Goal: Task Accomplishment & Management: Manage account settings

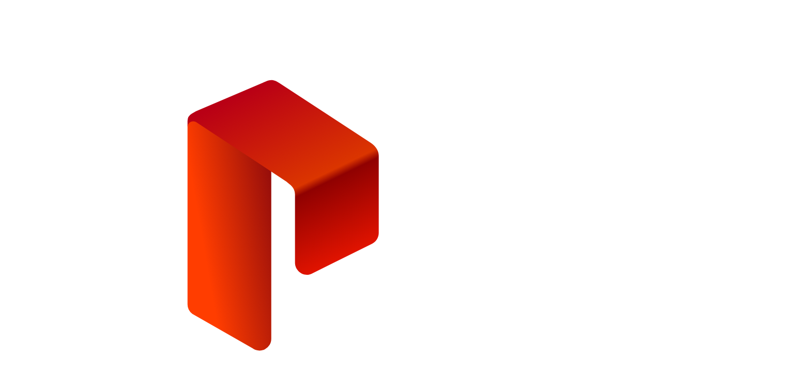
type input "**********"
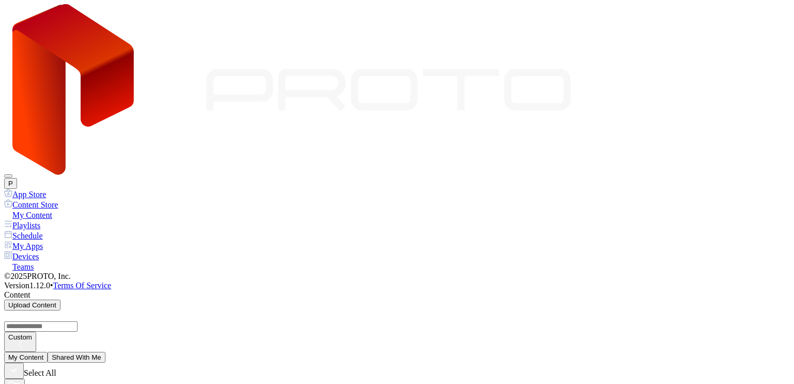
click at [17, 178] on button "P" at bounding box center [10, 183] width 13 height 11
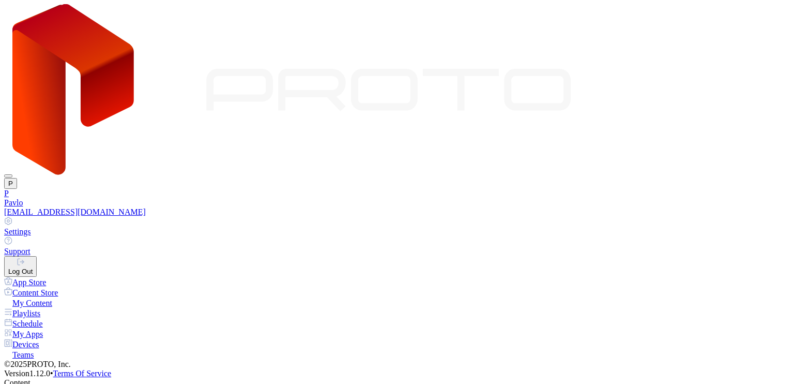
click at [687, 198] on div "Pavlo" at bounding box center [397, 202] width 786 height 9
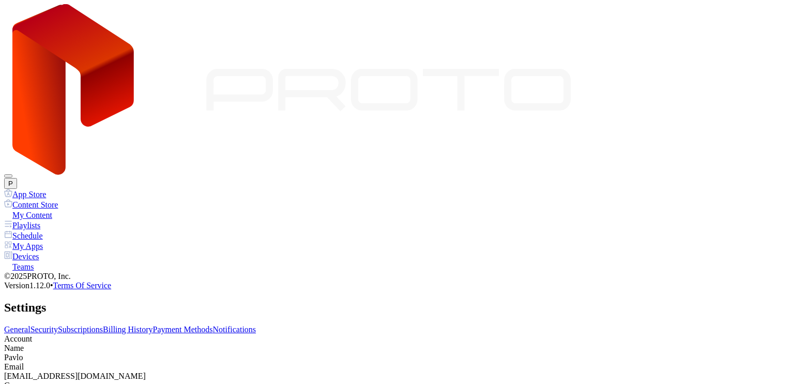
click at [103, 325] on link "Subscriptions" at bounding box center [80, 329] width 45 height 9
click at [58, 325] on link "Security" at bounding box center [44, 329] width 27 height 9
click at [20, 364] on div "Edit" at bounding box center [14, 368] width 12 height 8
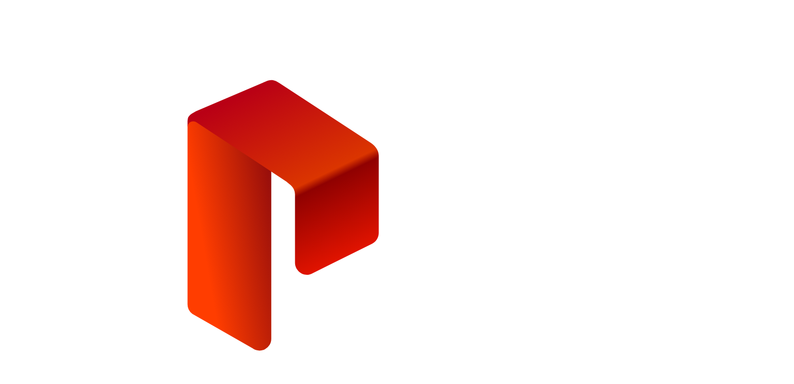
type input "**********"
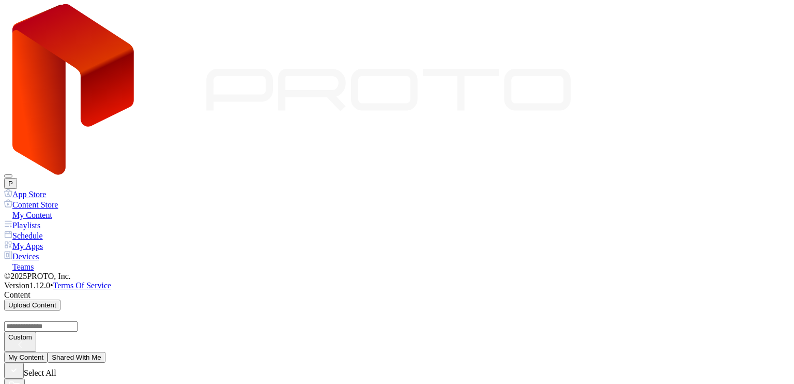
click at [17, 178] on button "P" at bounding box center [10, 183] width 13 height 11
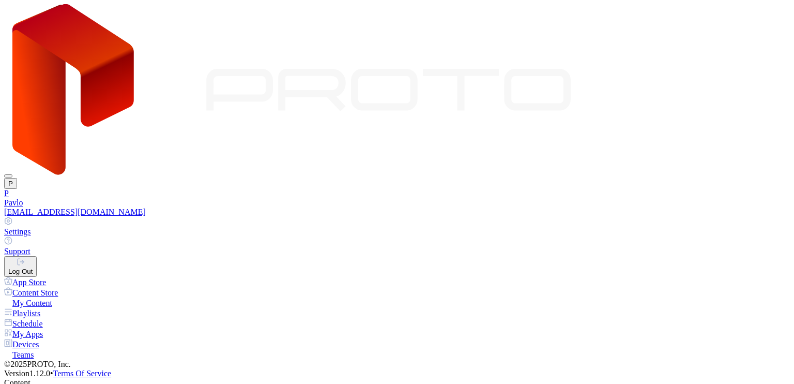
click at [718, 207] on div "[EMAIL_ADDRESS][DOMAIN_NAME]" at bounding box center [397, 211] width 786 height 9
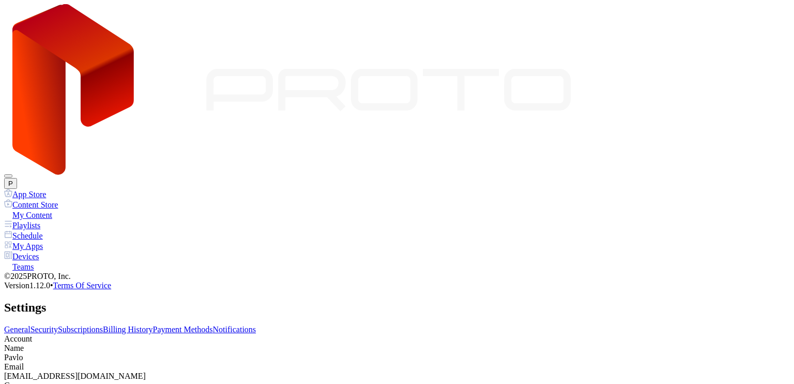
click at [58, 325] on link "Security" at bounding box center [44, 329] width 27 height 9
click at [20, 364] on div "Edit" at bounding box center [14, 368] width 12 height 8
